Goal: Task Accomplishment & Management: Manage account settings

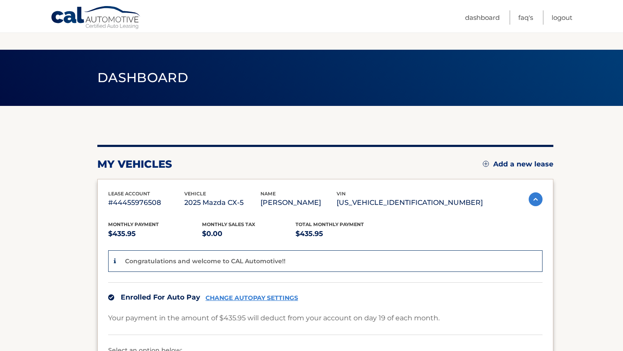
scroll to position [108, 0]
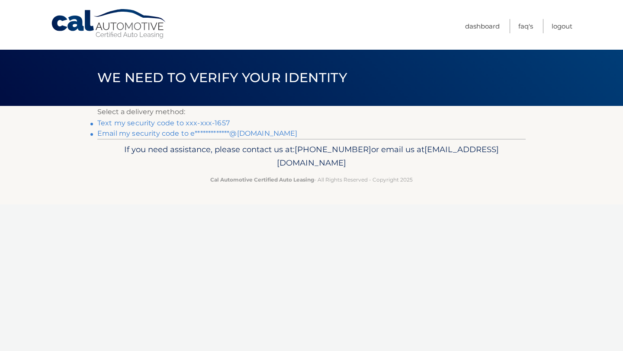
click at [175, 124] on link "Text my security code to xxx-xxx-1657" at bounding box center [163, 123] width 132 height 8
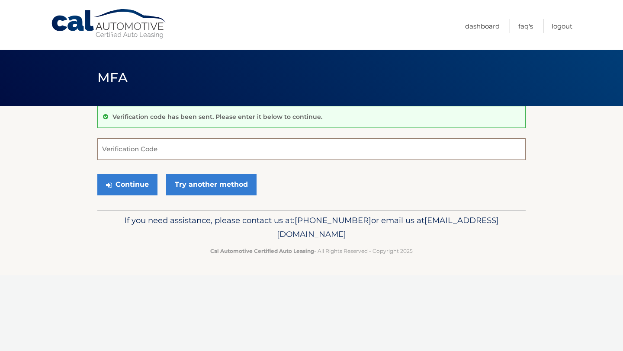
click at [164, 157] on input "Verification Code" at bounding box center [311, 149] width 428 height 22
type input "252194"
click at [97, 174] on button "Continue" at bounding box center [127, 185] width 60 height 22
click at [126, 182] on button "Continue" at bounding box center [127, 185] width 60 height 22
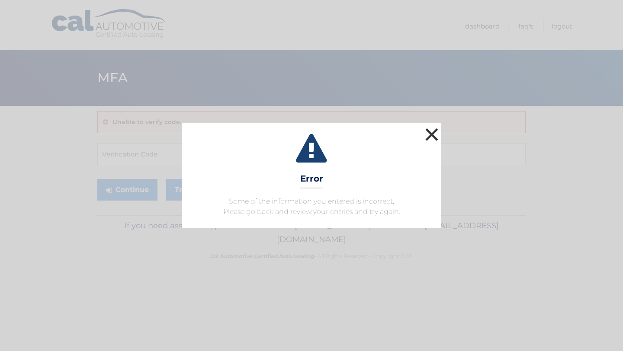
click at [432, 138] on button "×" at bounding box center [431, 134] width 17 height 17
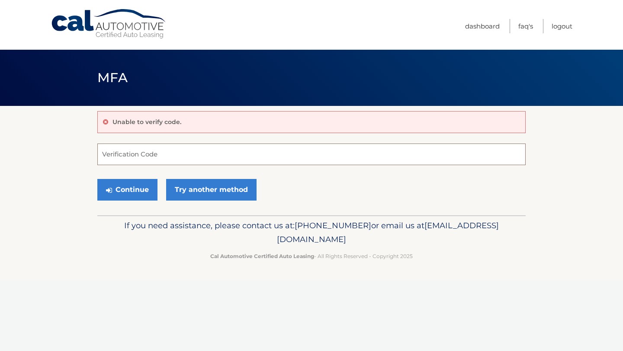
click at [115, 160] on input "Verification Code" at bounding box center [311, 155] width 428 height 22
type input "252194"
click at [129, 198] on button "Continue" at bounding box center [127, 190] width 60 height 22
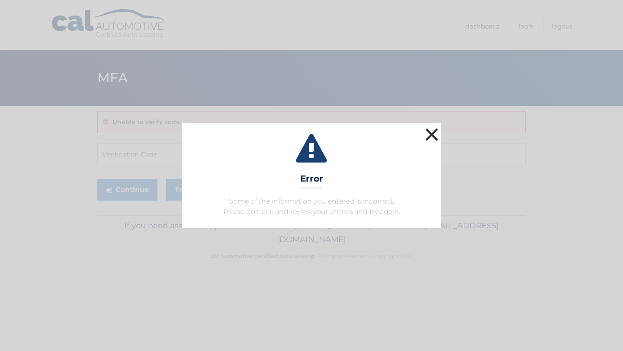
click at [430, 138] on button "×" at bounding box center [431, 134] width 17 height 17
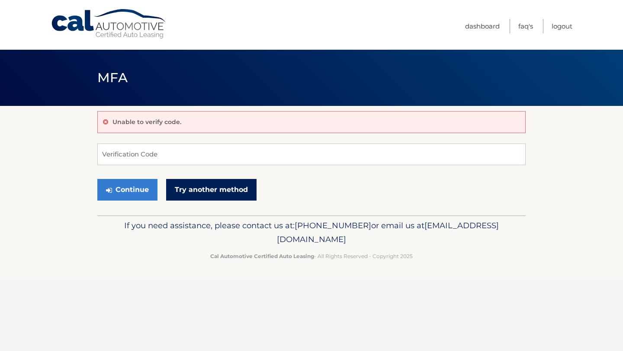
click at [235, 199] on link "Try another method" at bounding box center [211, 190] width 90 height 22
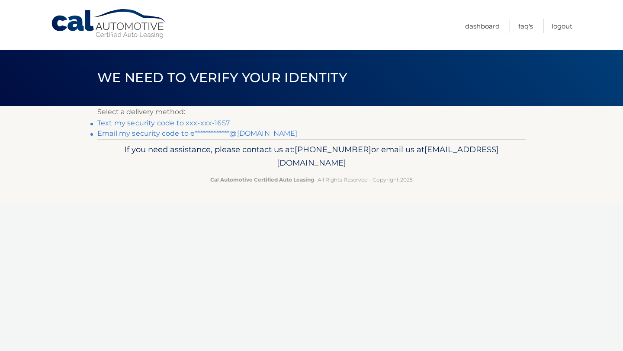
click at [128, 122] on link "Text my security code to xxx-xxx-1657" at bounding box center [163, 123] width 132 height 8
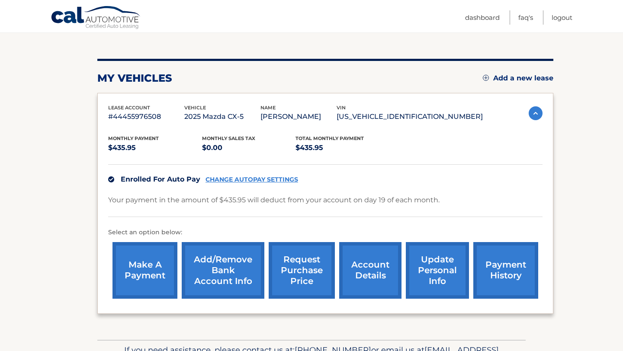
scroll to position [83, 0]
